Goal: Information Seeking & Learning: Learn about a topic

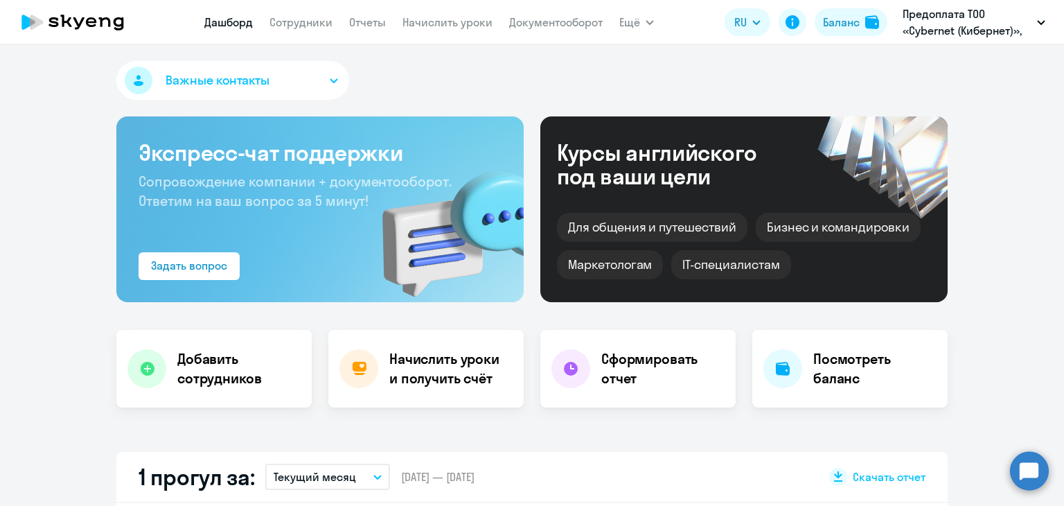
select select "30"
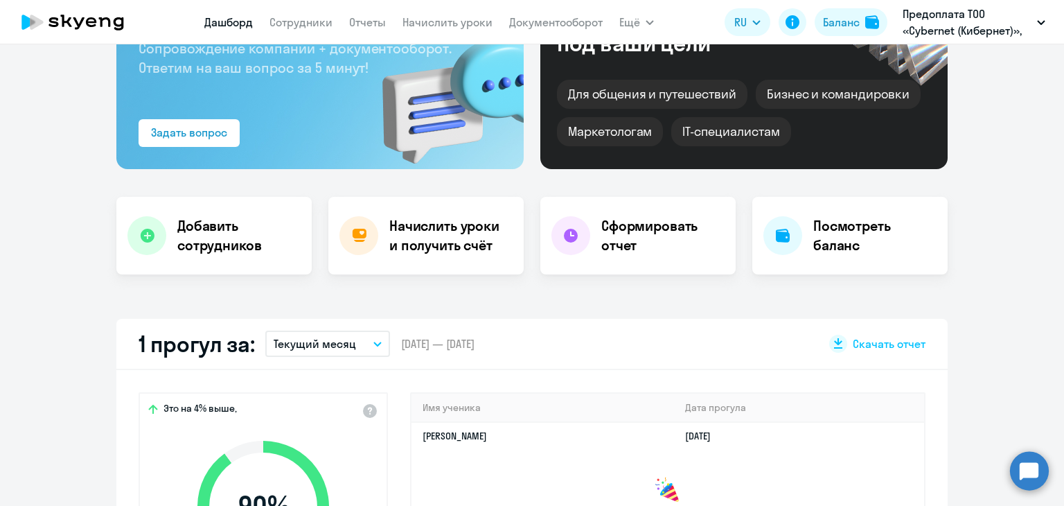
scroll to position [69, 0]
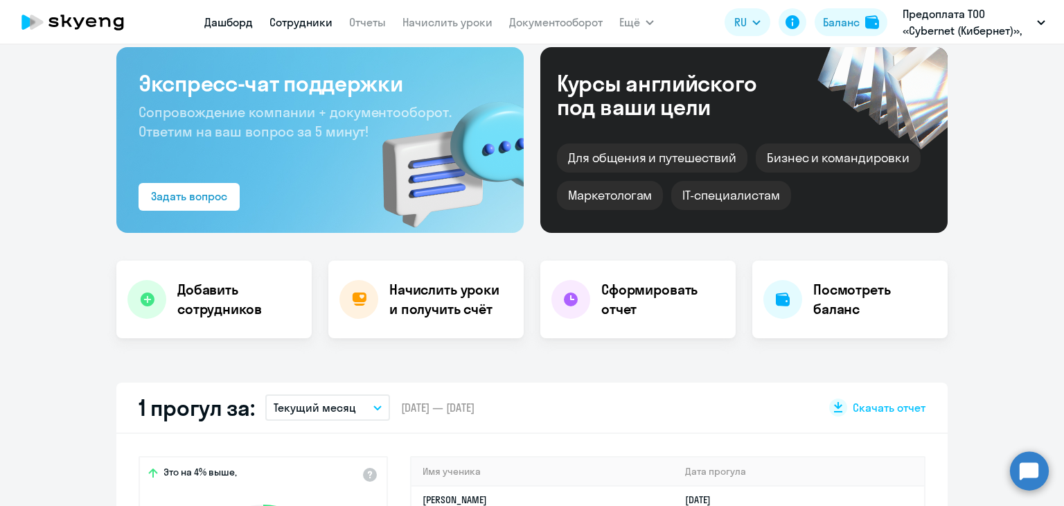
click at [291, 19] on link "Сотрудники" at bounding box center [300, 22] width 63 height 14
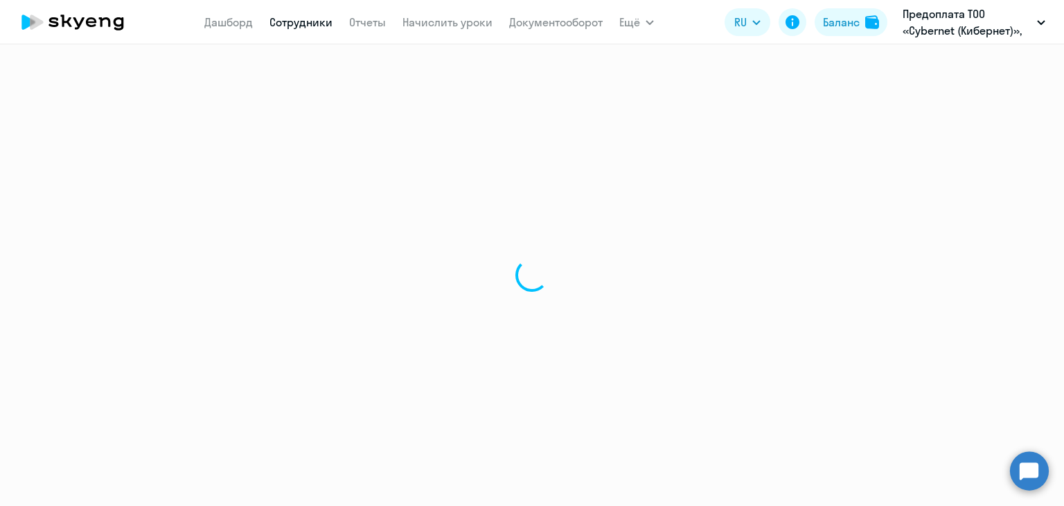
select select "30"
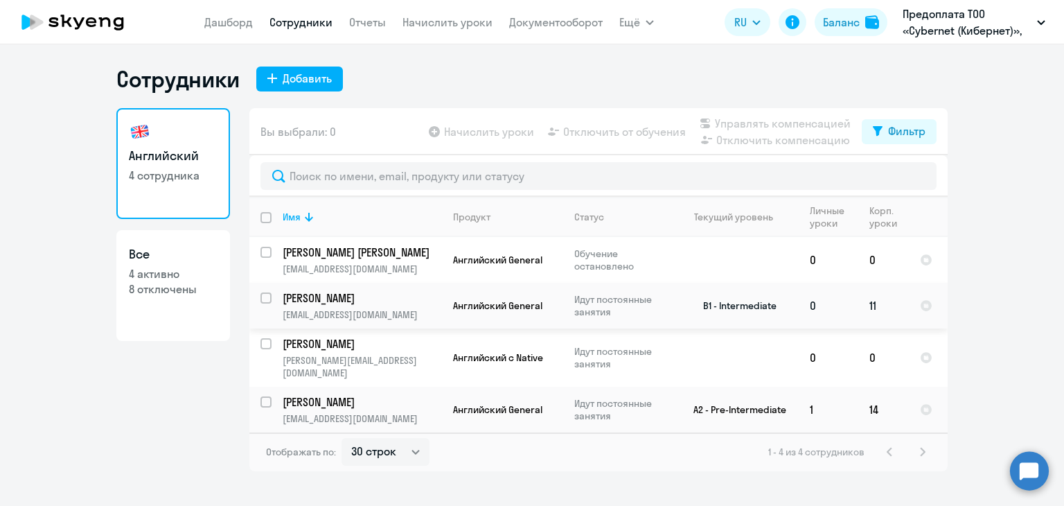
click at [316, 301] on p "[PERSON_NAME]" at bounding box center [361, 297] width 157 height 15
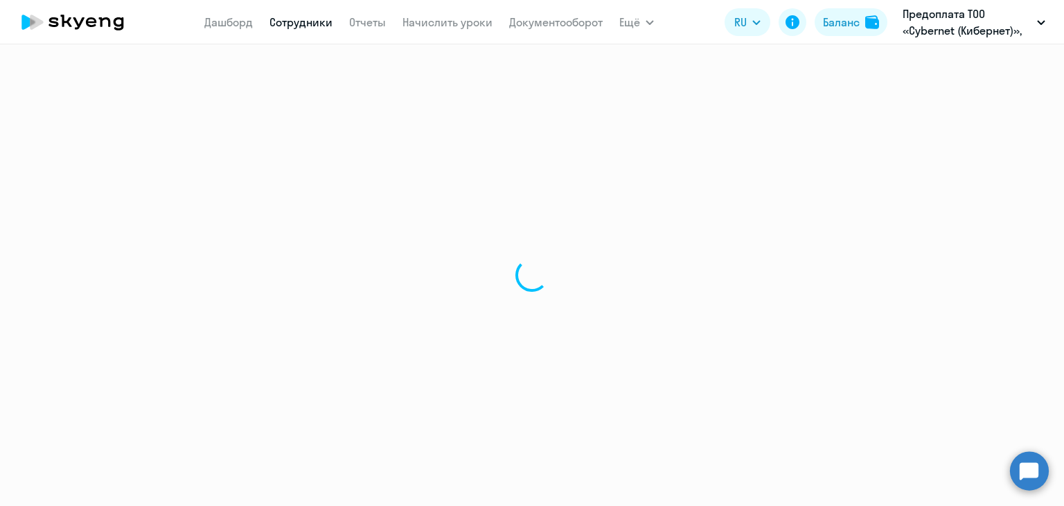
select select "english"
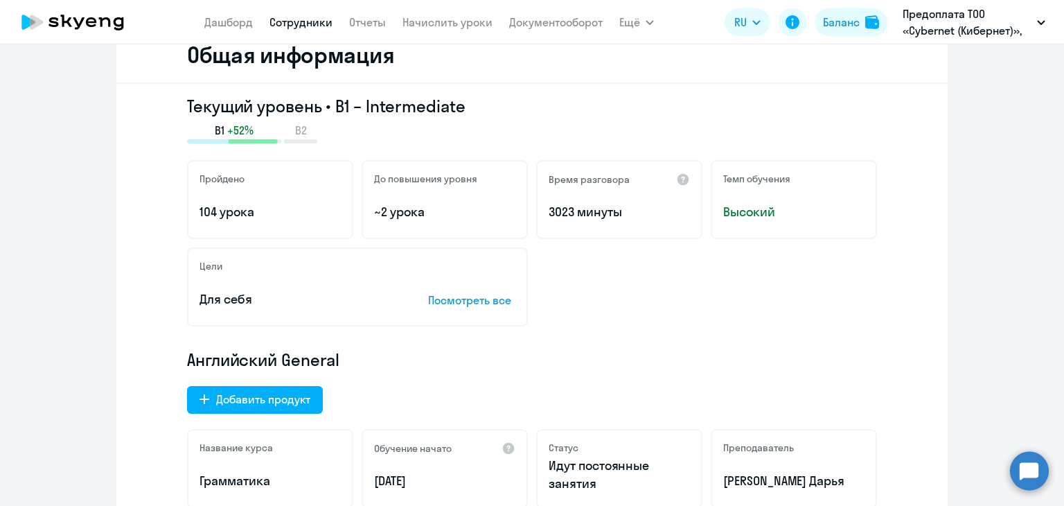
scroll to position [208, 0]
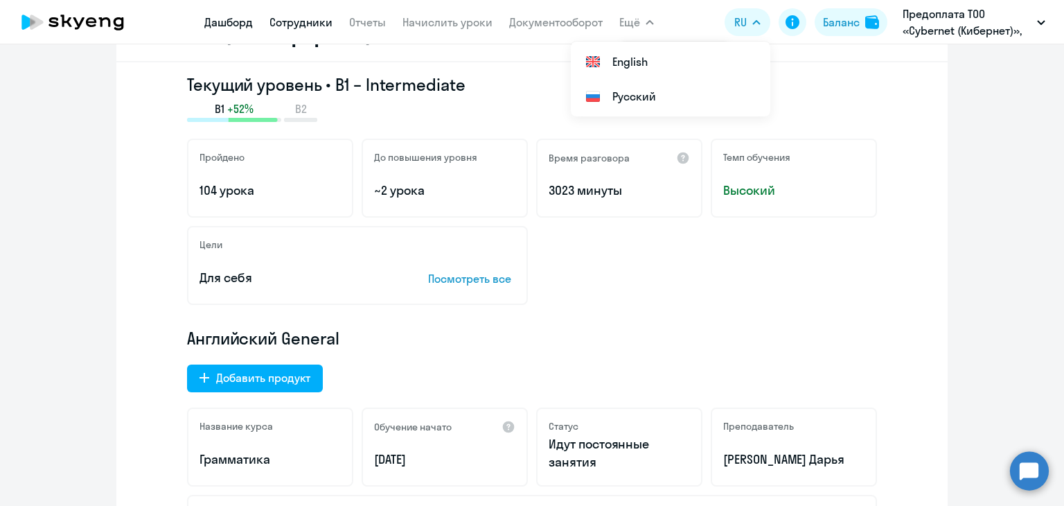
click at [233, 20] on link "Дашборд" at bounding box center [228, 22] width 48 height 14
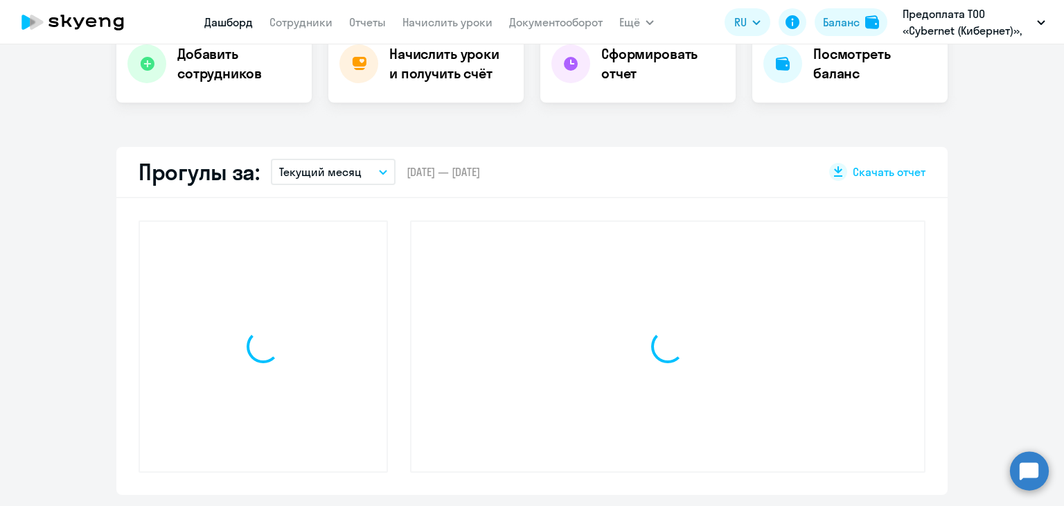
scroll to position [305, 0]
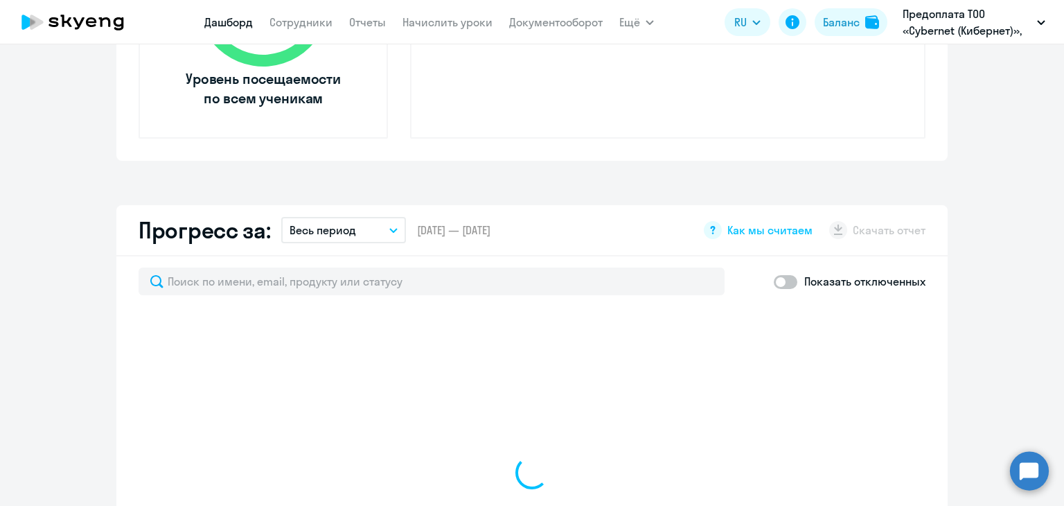
select select "30"
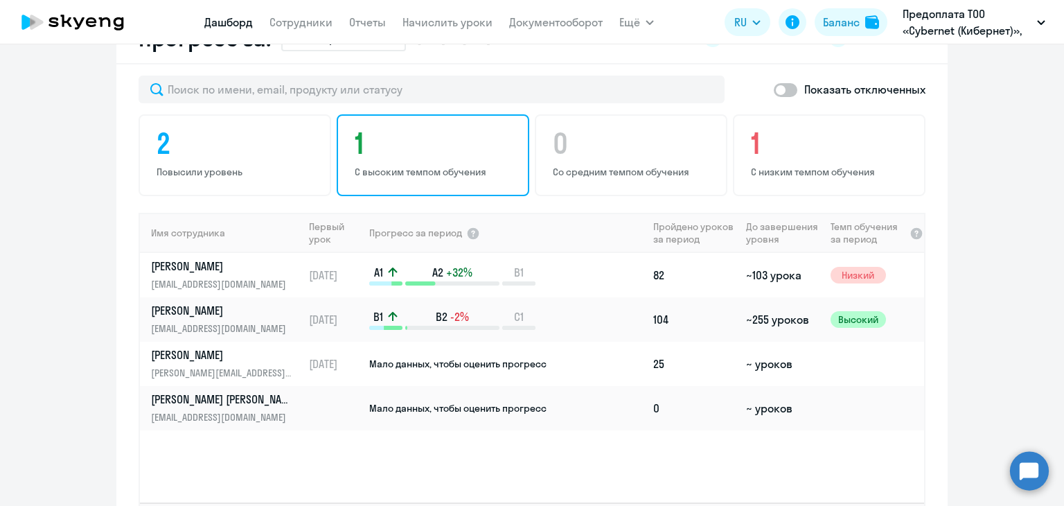
scroll to position [859, 0]
